Goal: Navigation & Orientation: Find specific page/section

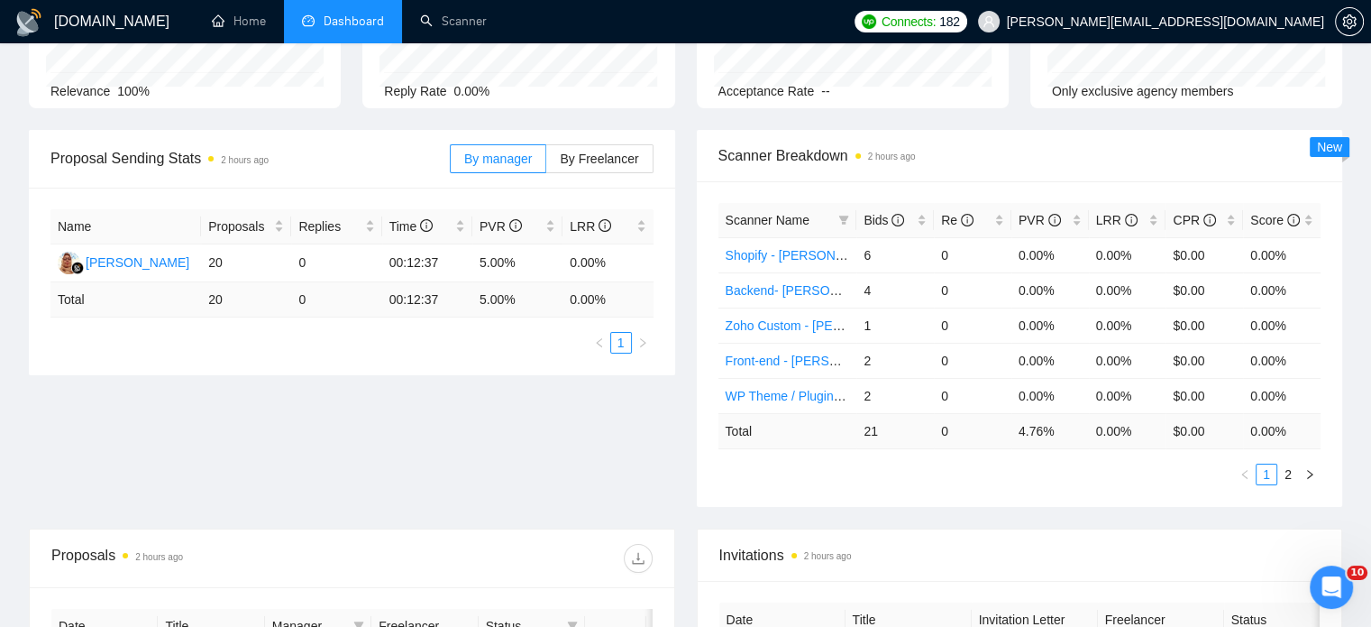
scroll to position [81, 0]
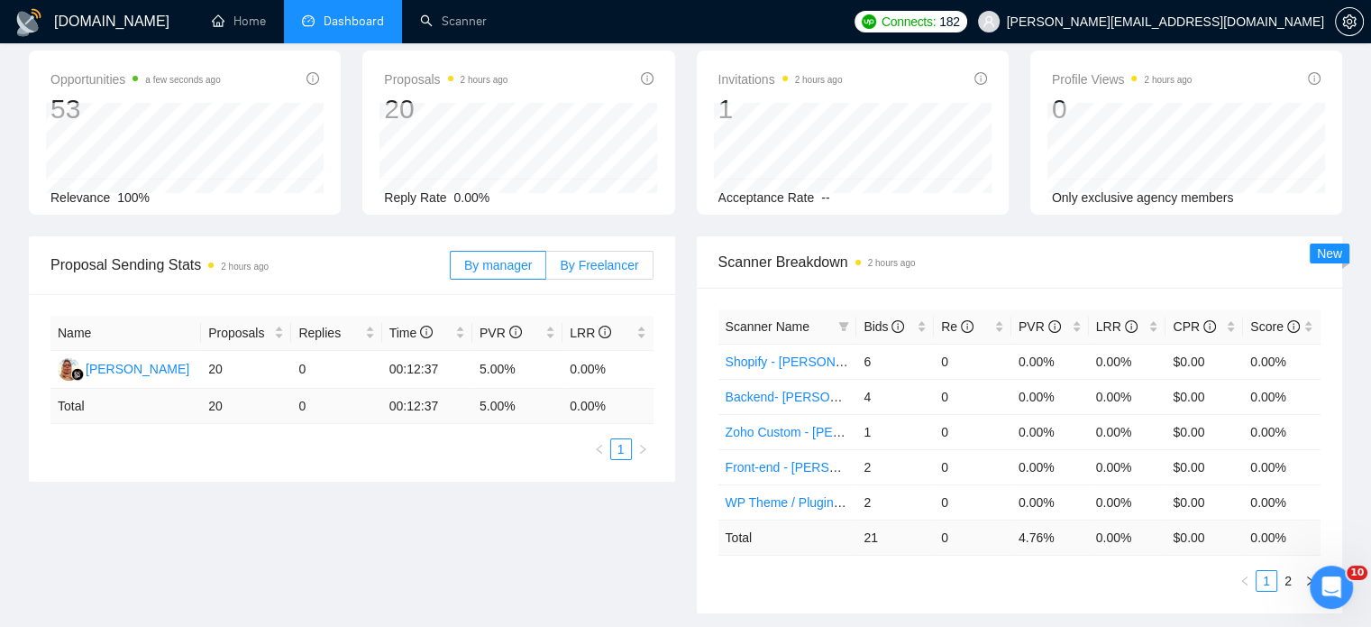
click at [563, 262] on label "By Freelancer" at bounding box center [599, 265] width 106 height 29
click at [546, 270] on input "By Freelancer" at bounding box center [546, 270] width 0 height 0
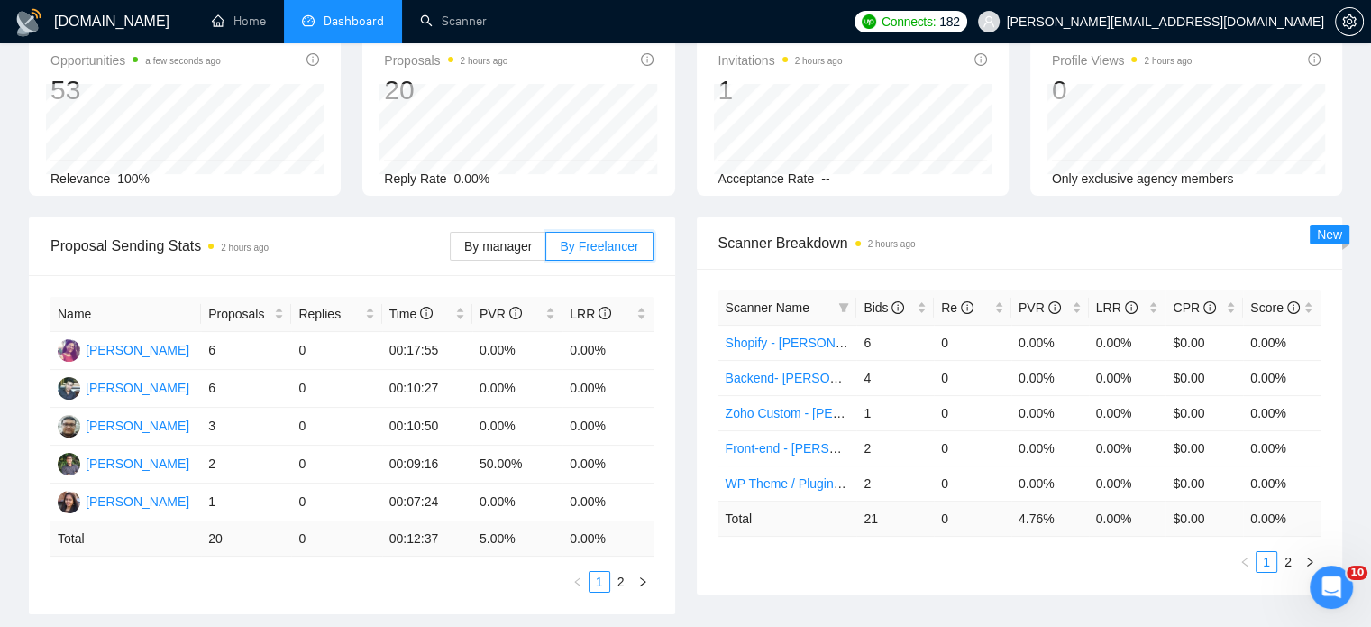
scroll to position [0, 0]
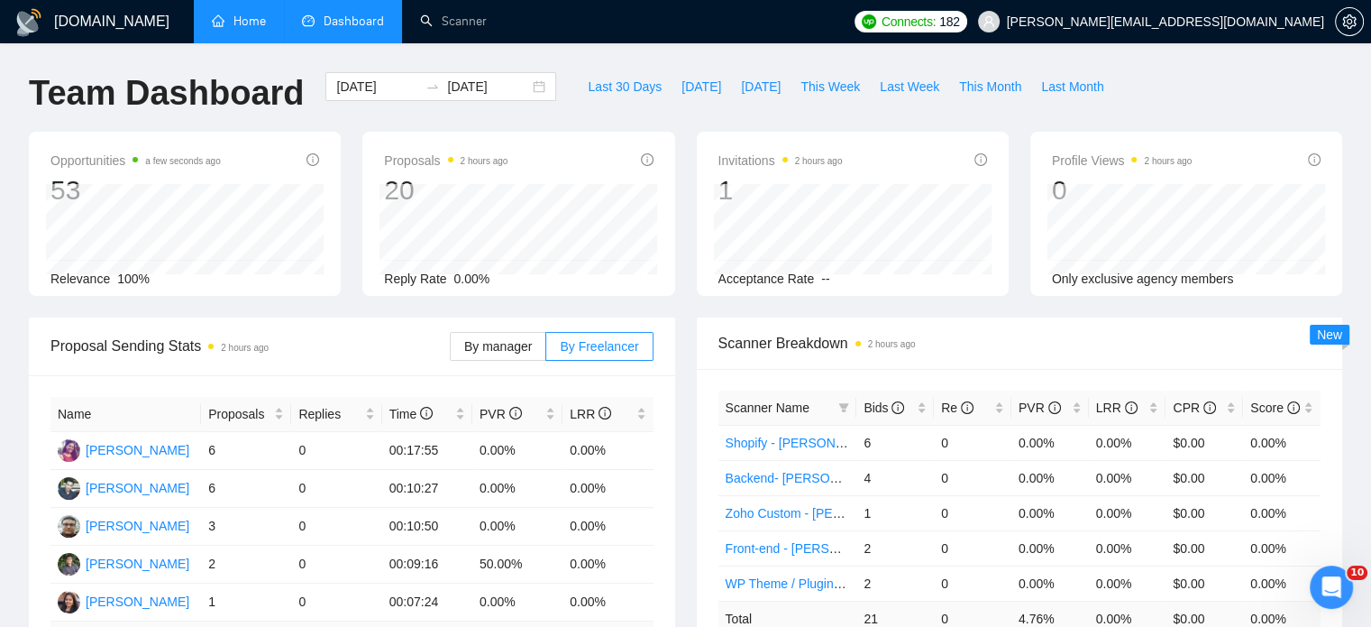
click at [248, 29] on link "Home" at bounding box center [239, 21] width 54 height 15
